Goal: Task Accomplishment & Management: Manage account settings

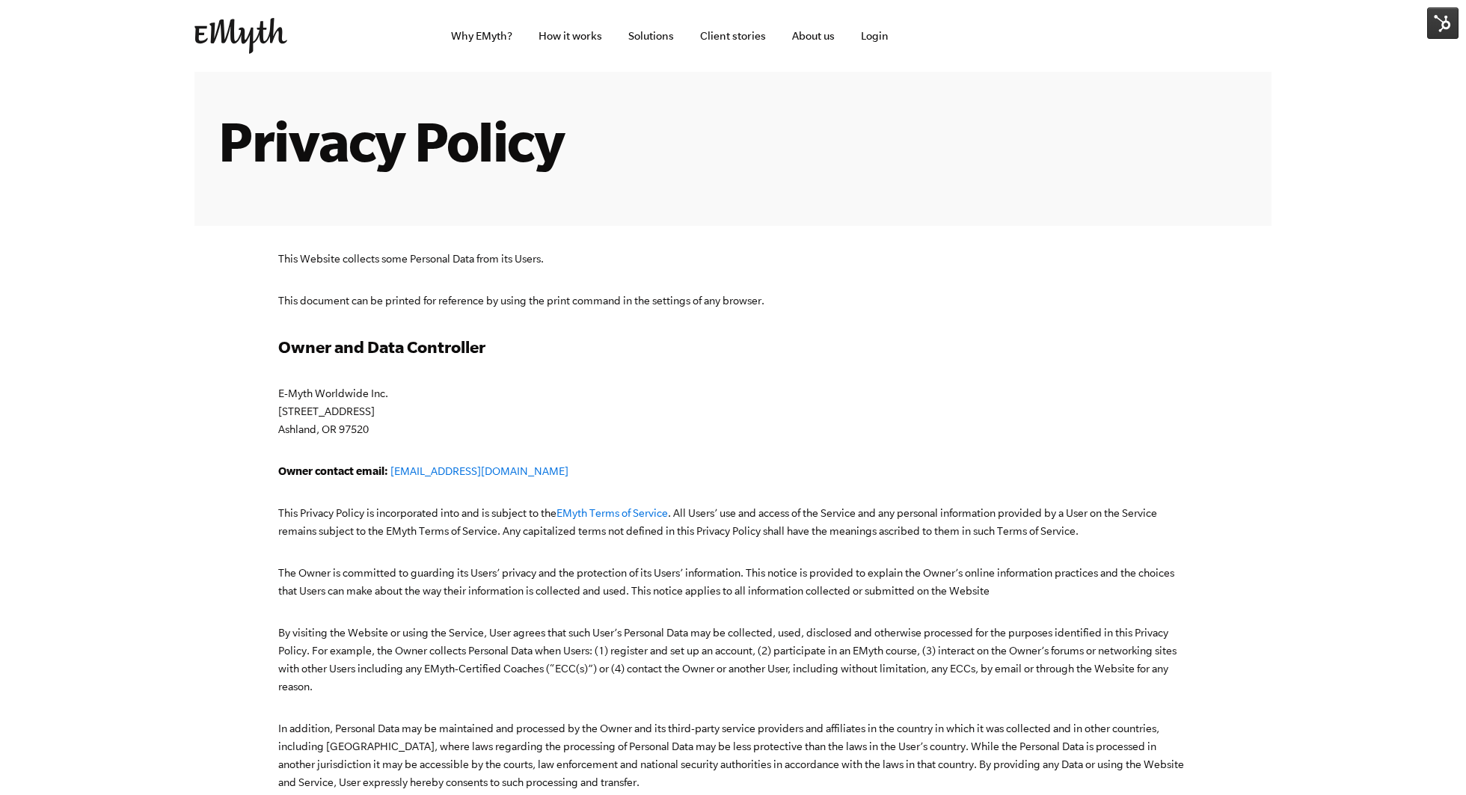
click at [1448, 19] on img at bounding box center [1442, 22] width 31 height 31
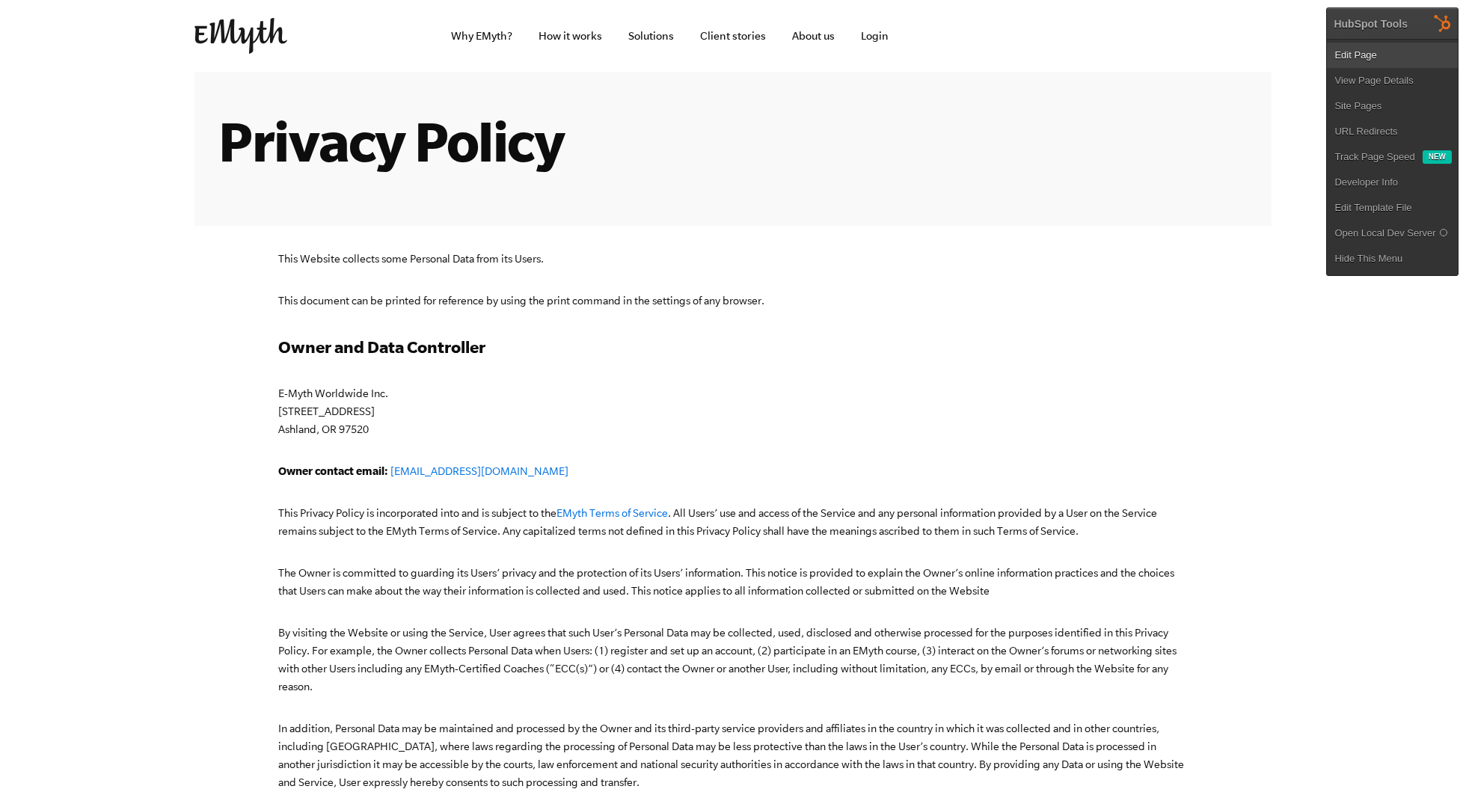
click at [1382, 47] on link "Edit Page" at bounding box center [1392, 55] width 131 height 25
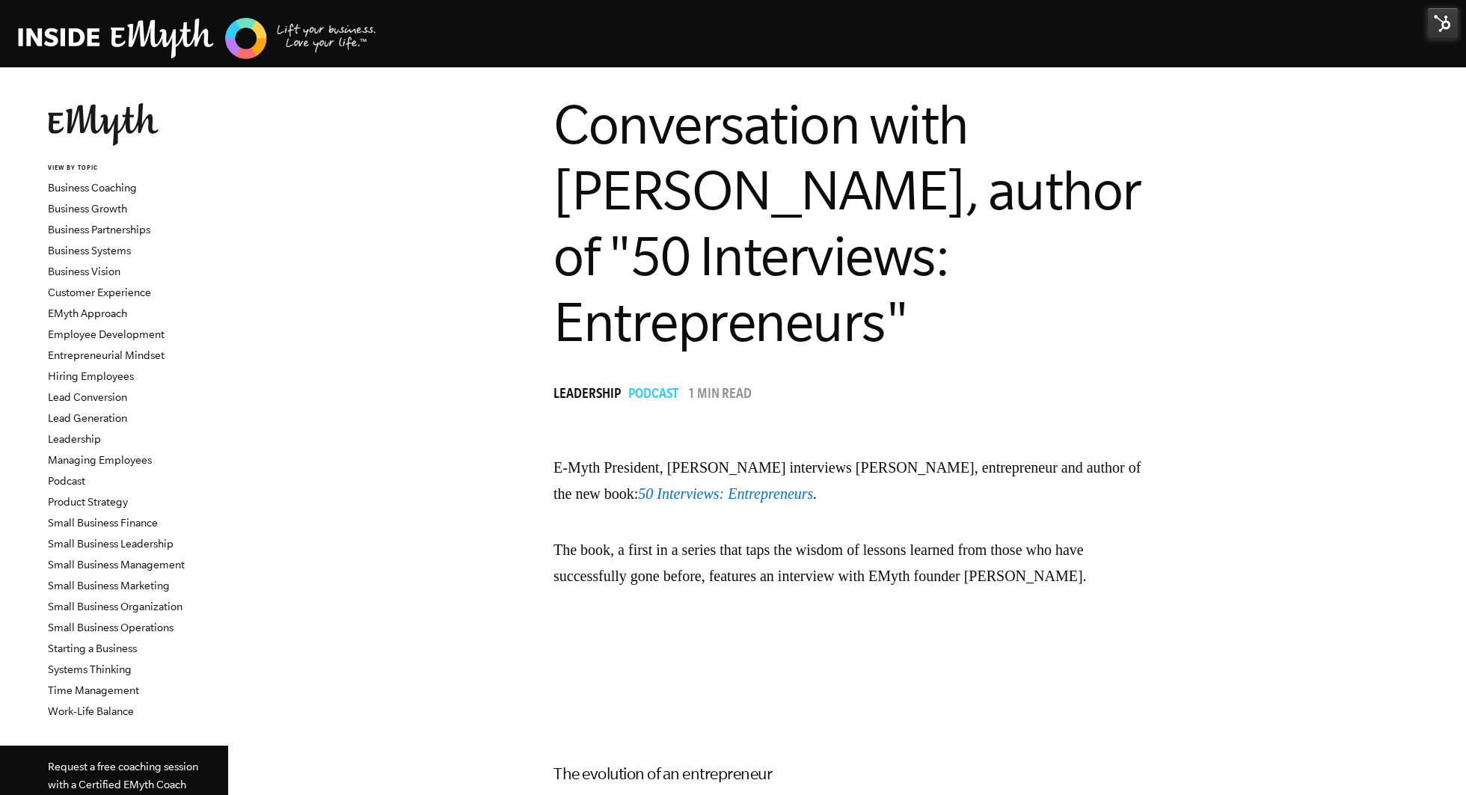
click at [1433, 26] on img at bounding box center [1442, 22] width 31 height 31
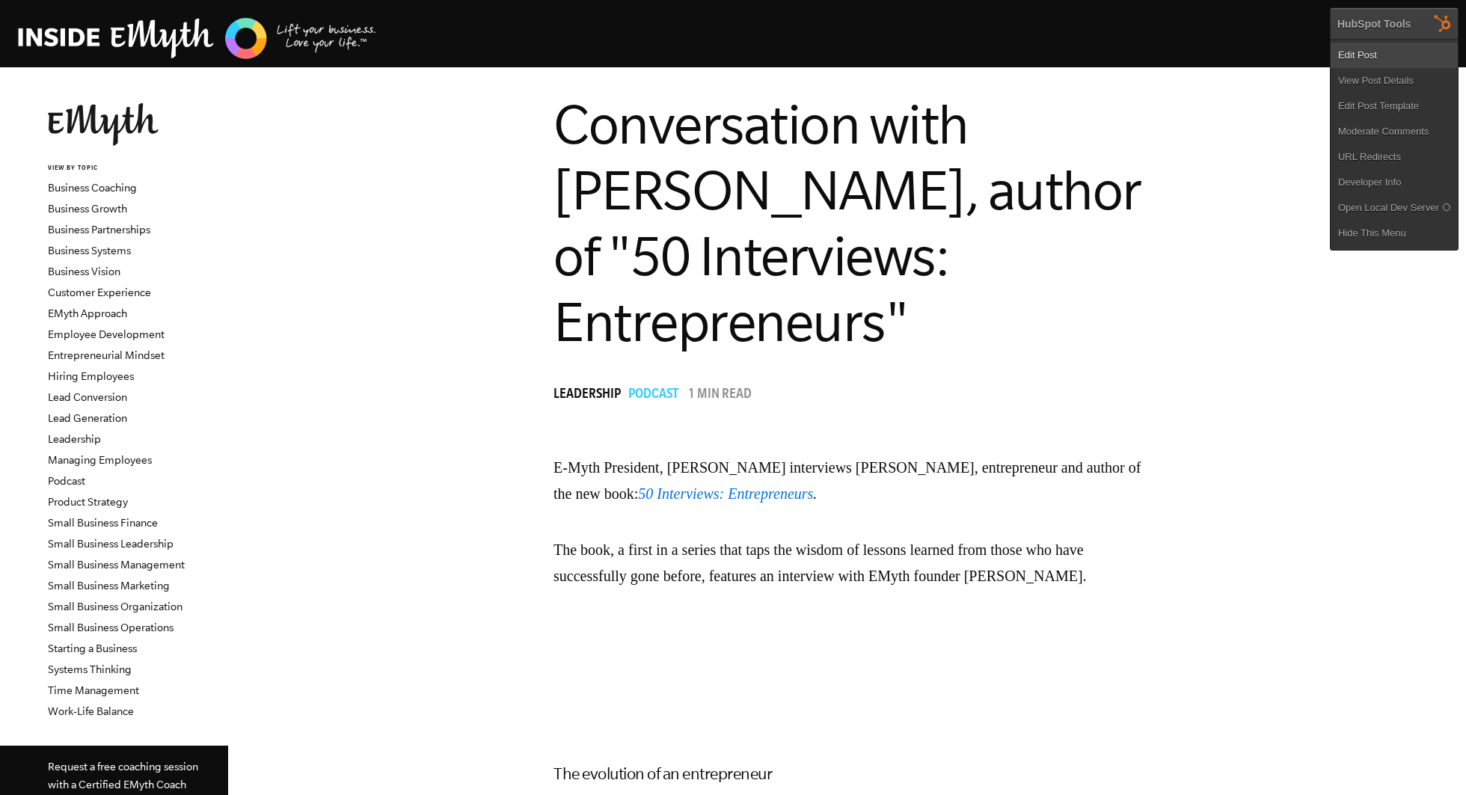
click at [1381, 53] on link "Edit Post" at bounding box center [1393, 55] width 127 height 25
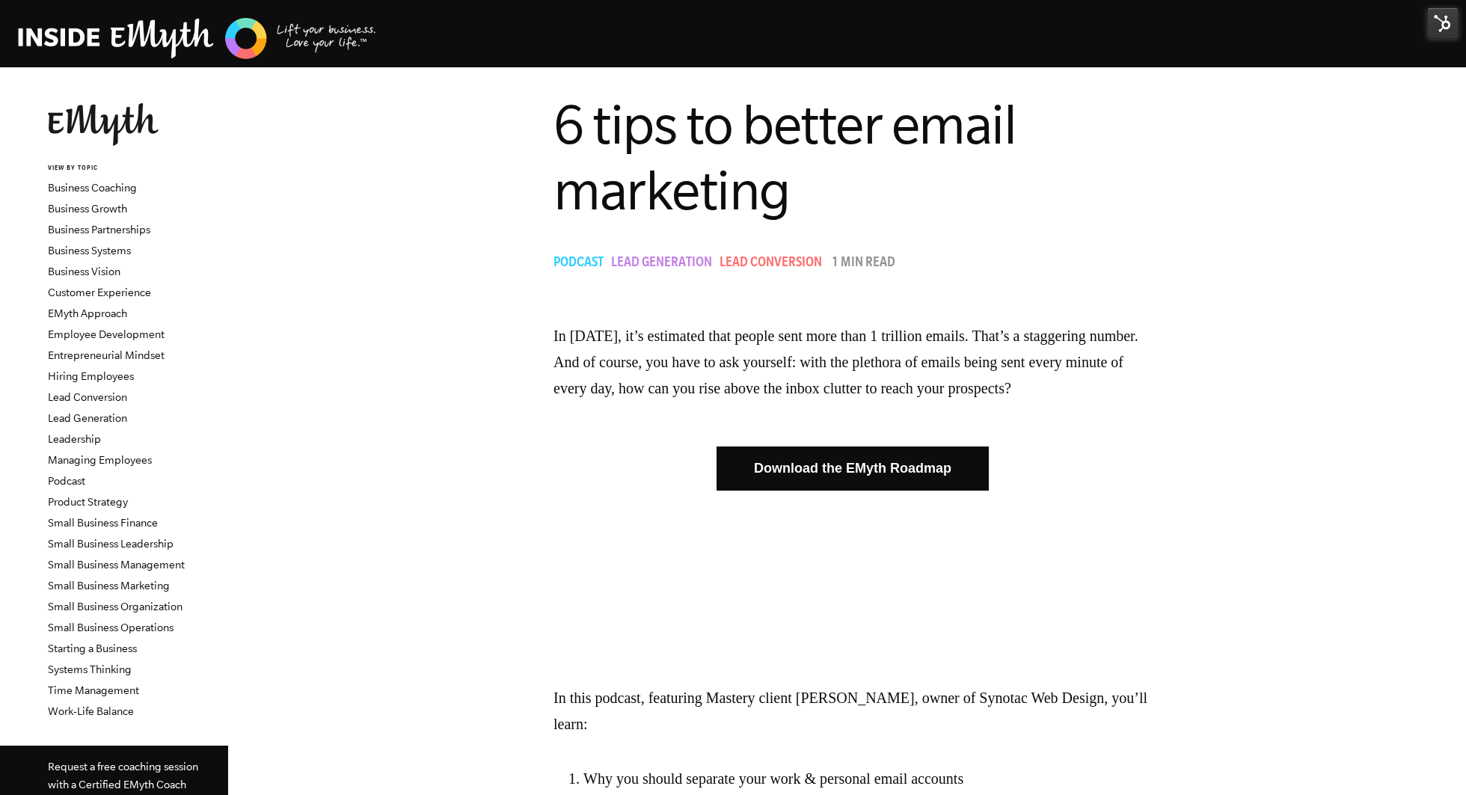
click at [1442, 30] on img at bounding box center [1442, 22] width 31 height 31
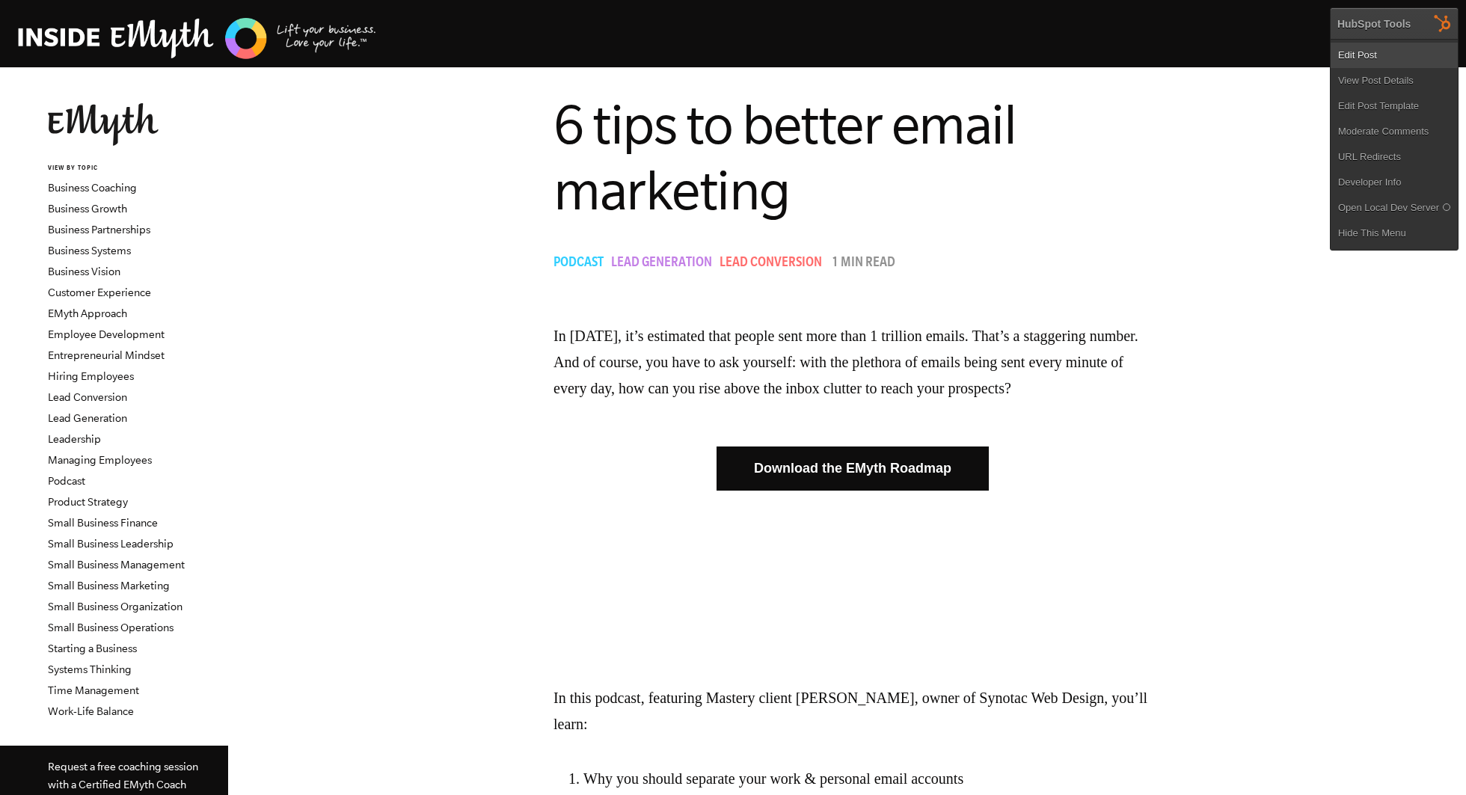
click at [1386, 55] on link "Edit Post" at bounding box center [1393, 55] width 127 height 25
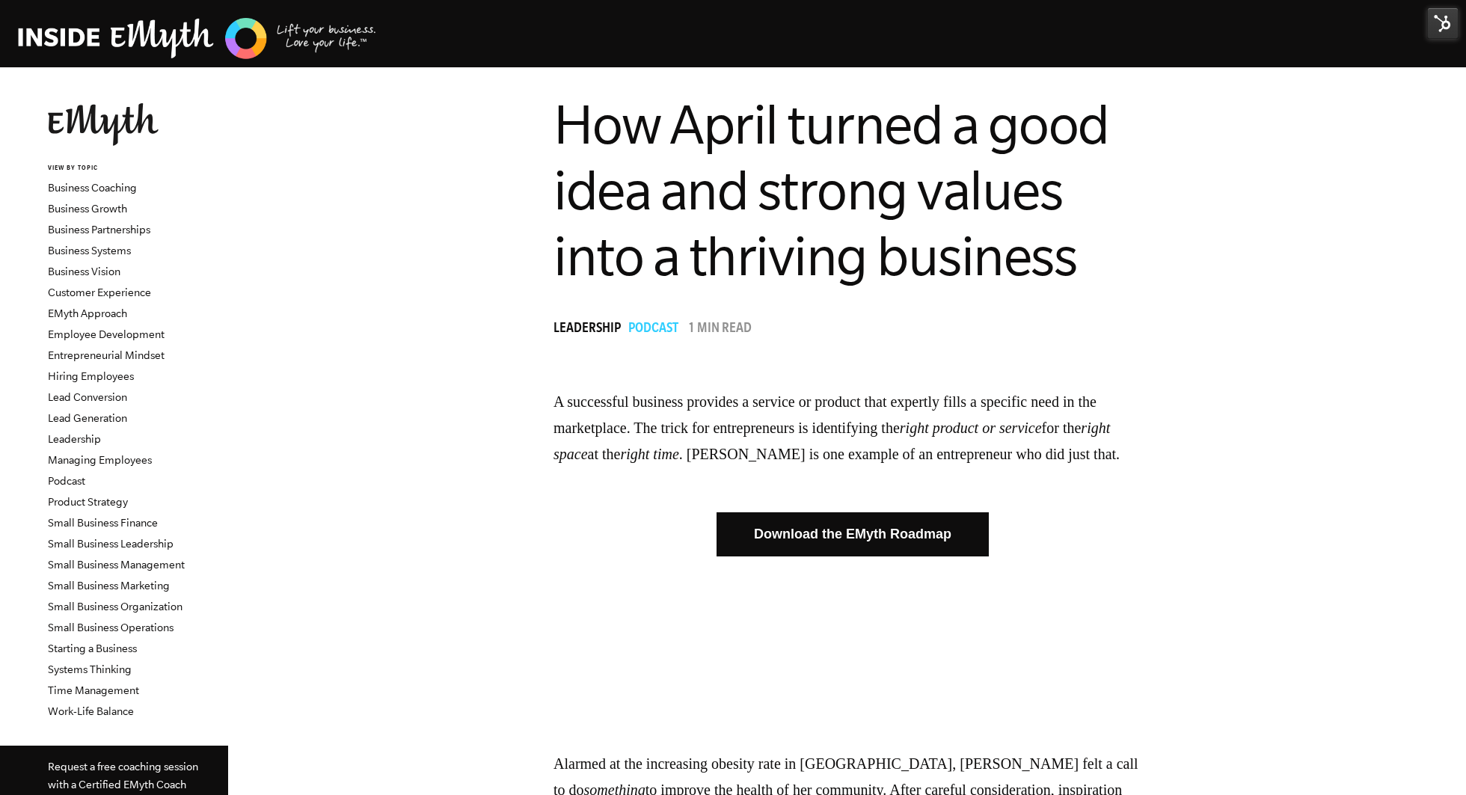
click at [1431, 24] on img at bounding box center [1442, 22] width 31 height 31
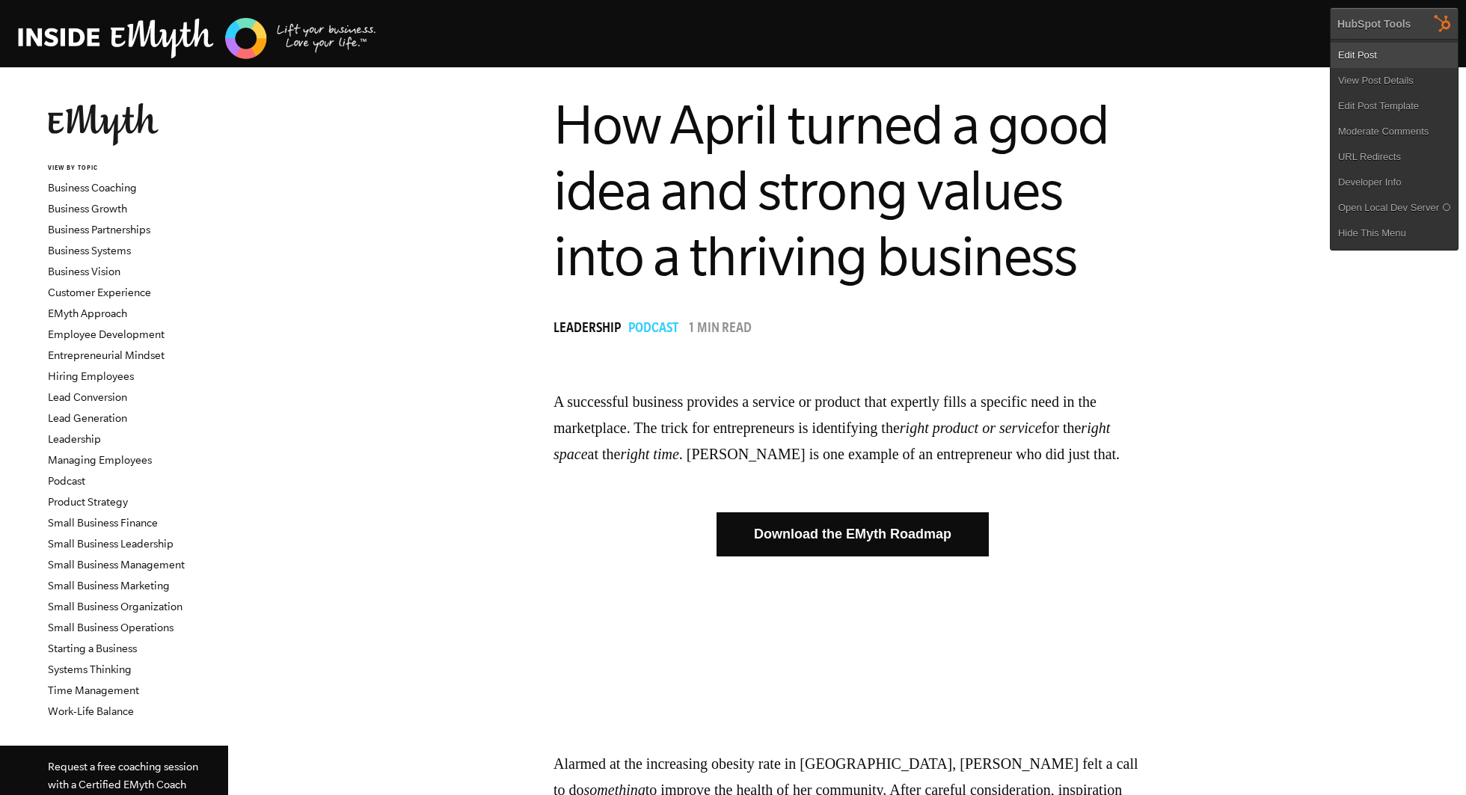
click at [1382, 61] on link "Edit Post" at bounding box center [1393, 55] width 127 height 25
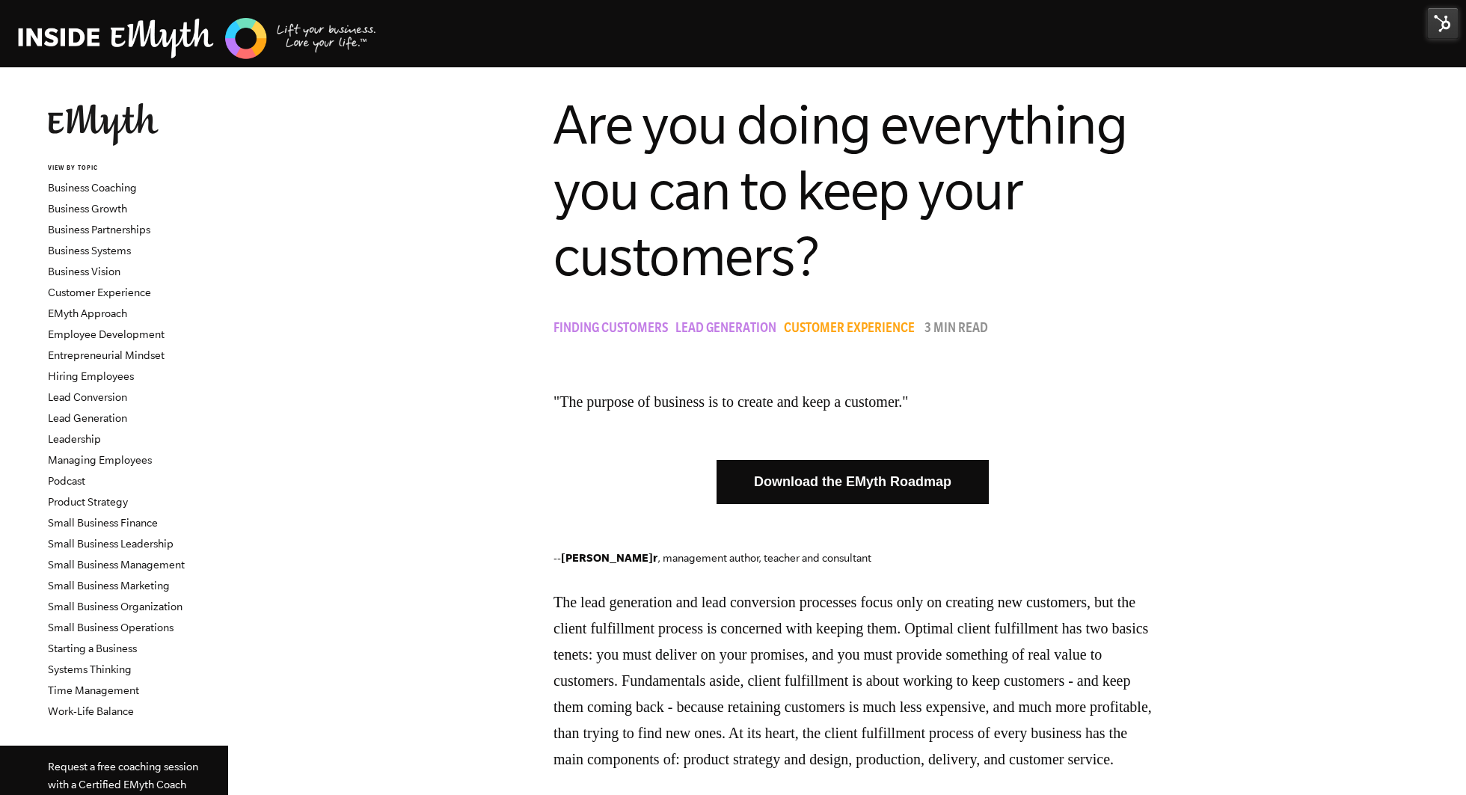
click at [1442, 25] on img at bounding box center [1442, 22] width 31 height 31
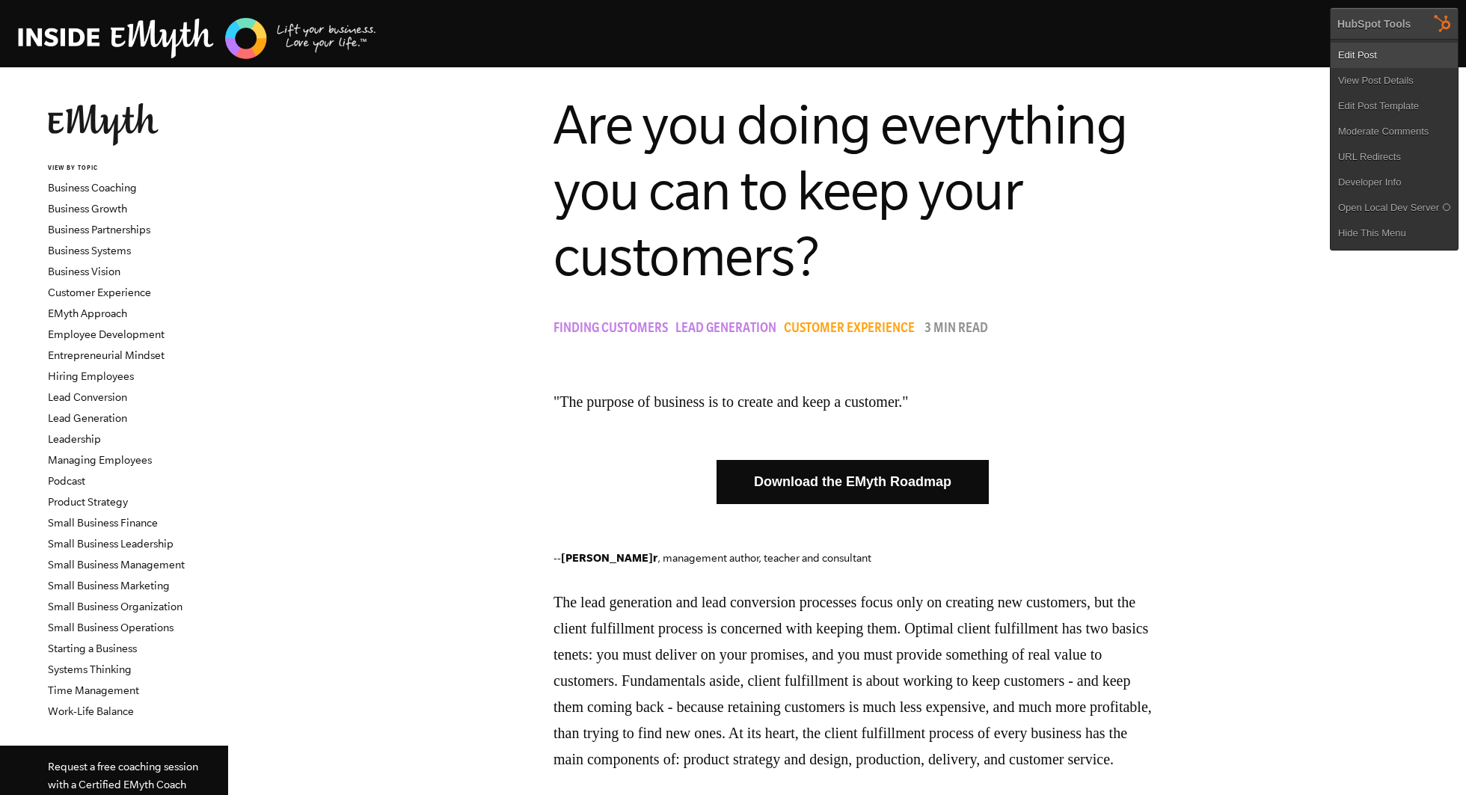
click at [1405, 61] on link "Edit Post" at bounding box center [1393, 55] width 127 height 25
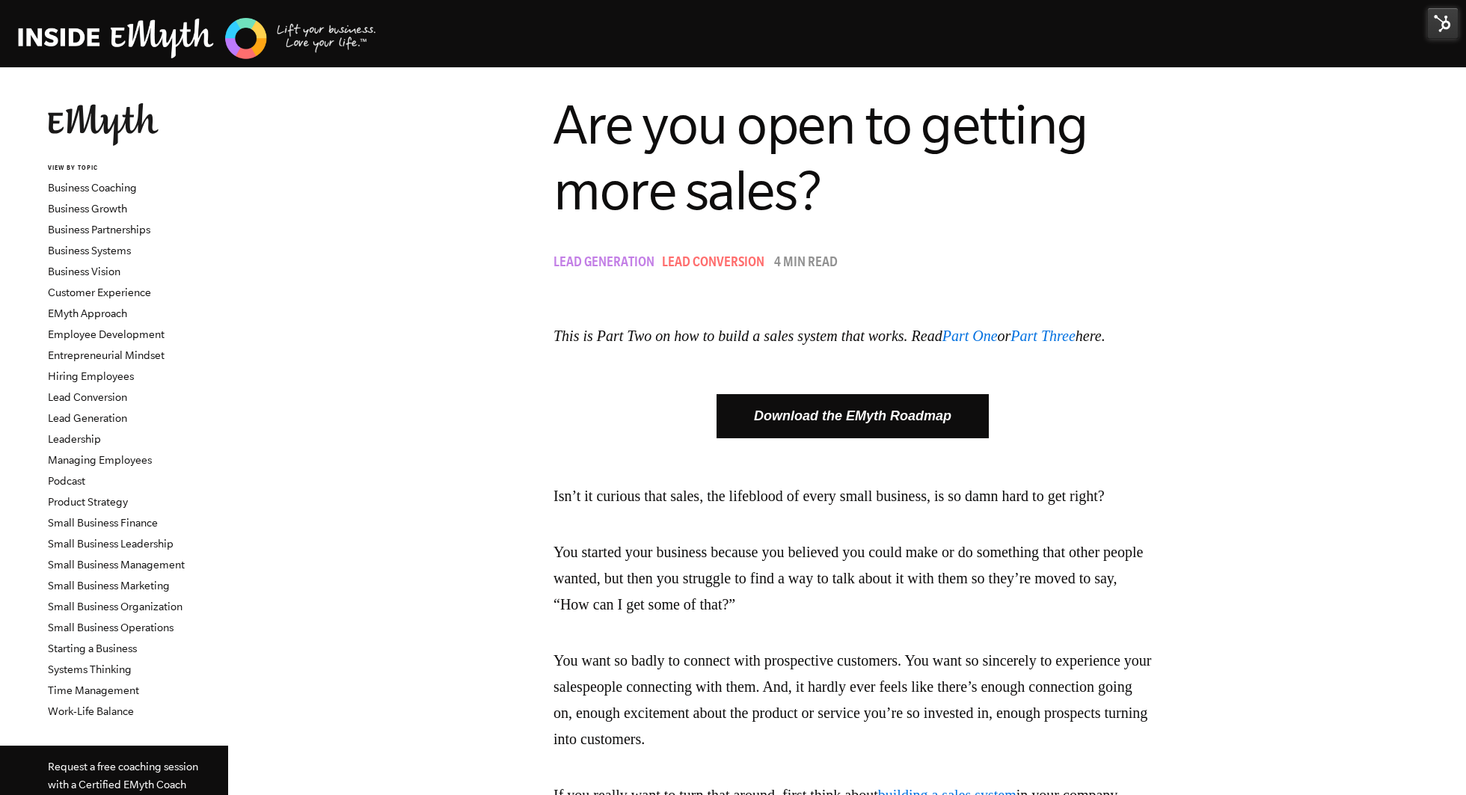
click at [1445, 22] on img at bounding box center [1442, 22] width 31 height 31
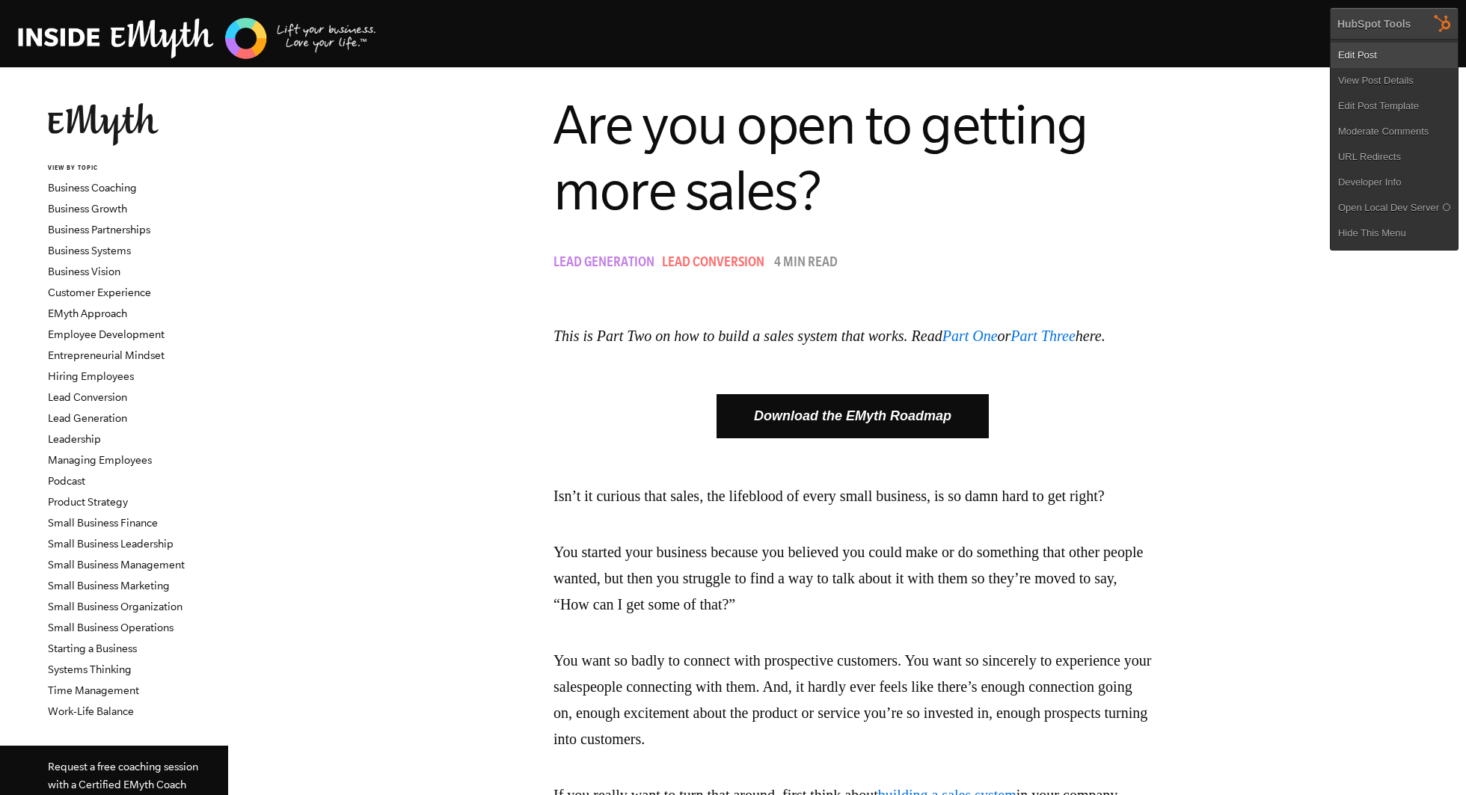
click at [1388, 49] on link "Edit Post" at bounding box center [1393, 55] width 127 height 25
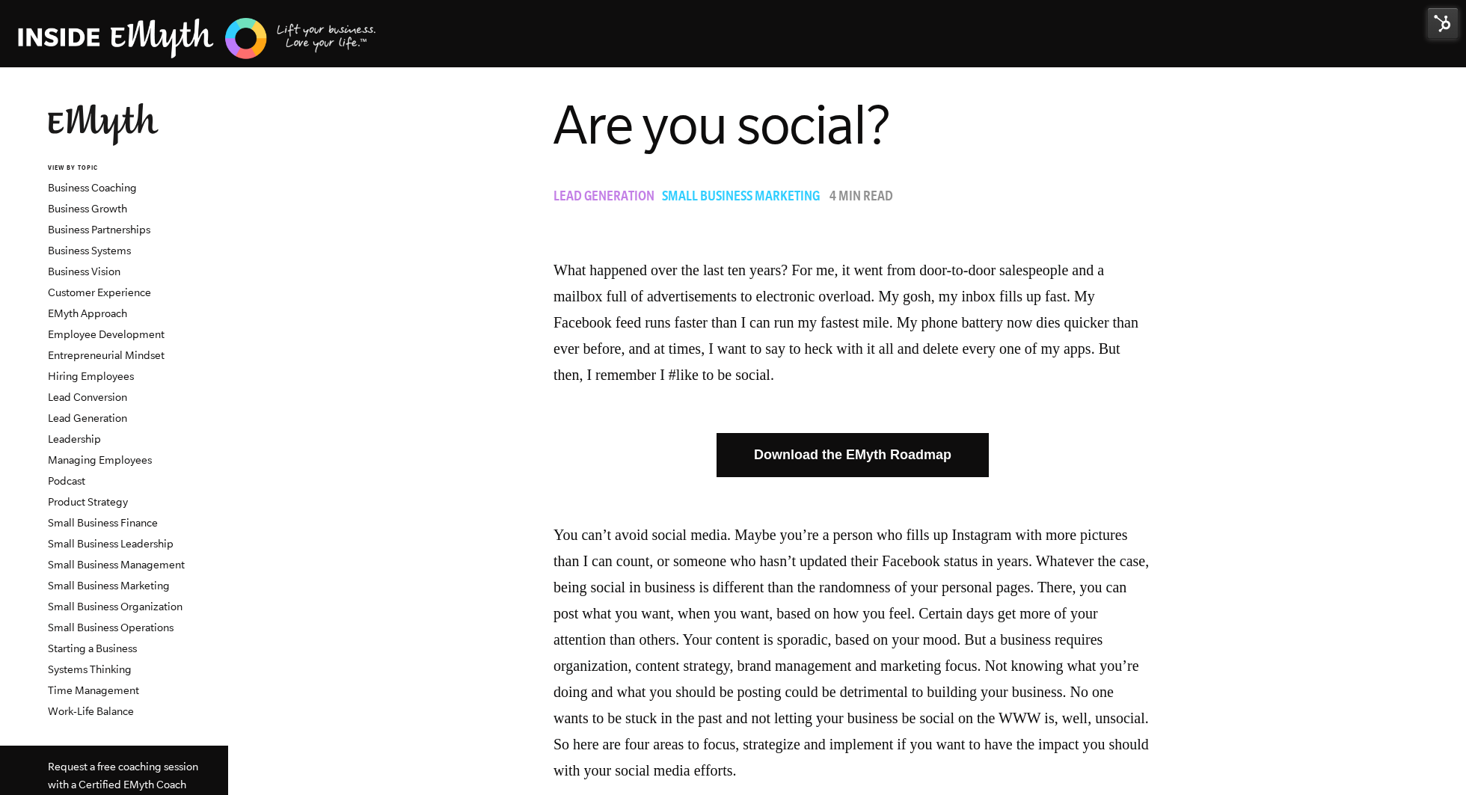
click at [1435, 33] on img at bounding box center [1442, 22] width 31 height 31
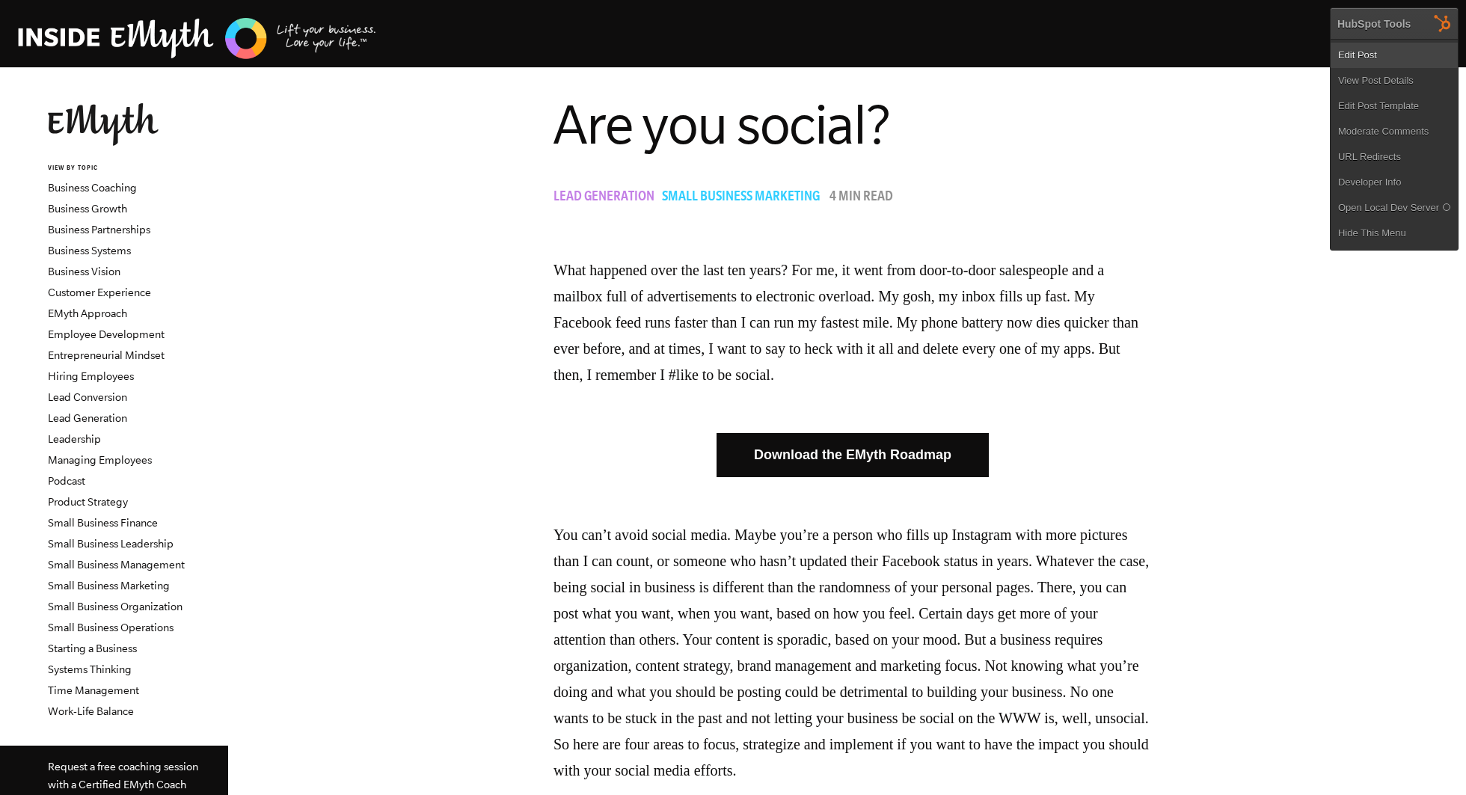
click at [1371, 53] on link "Edit Post" at bounding box center [1393, 55] width 127 height 25
